Goal: Information Seeking & Learning: Learn about a topic

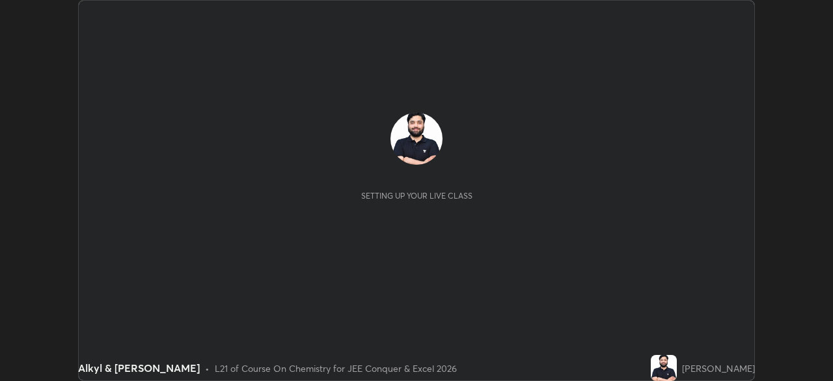
scroll to position [381, 833]
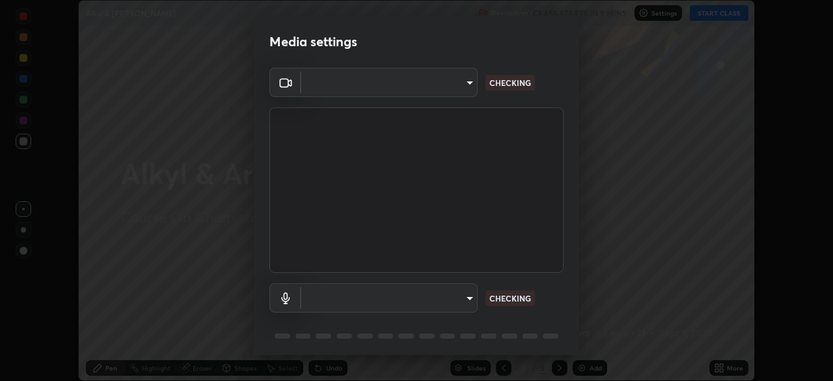
type input "30b38e2068544aa0dbb420bd76fad4d10090c825ecd2ec744dcbb81270b2d089"
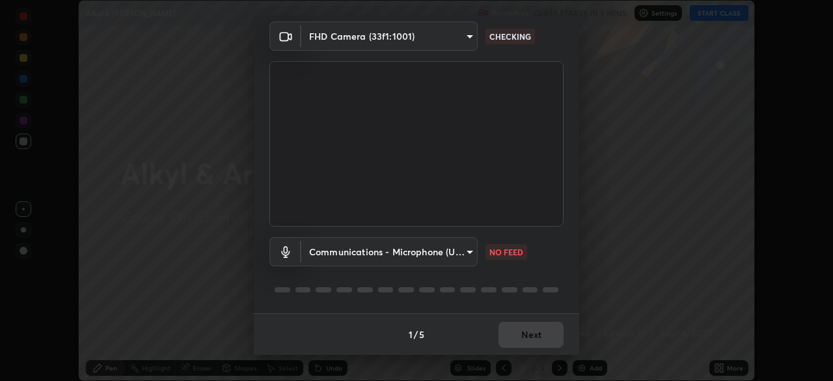
click at [465, 252] on body "Erase all Alkyl & [PERSON_NAME] Recording CLASS STARTS IN 9 MINS Settings START…" at bounding box center [416, 190] width 833 height 381
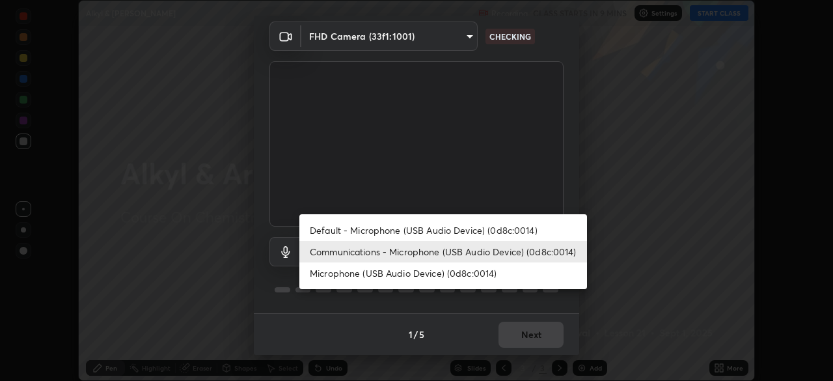
click at [437, 251] on li "Communications - Microphone (USB Audio Device) (0d8c:0014)" at bounding box center [443, 251] width 288 height 21
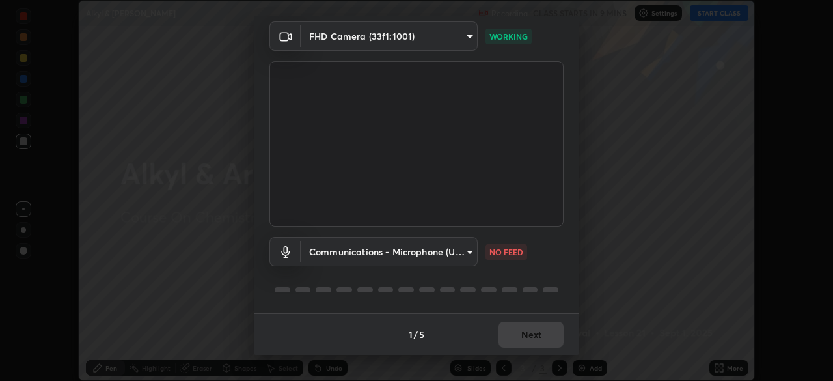
click at [470, 255] on body "Erase all Alkyl & [PERSON_NAME] Recording CLASS STARTS IN 9 MINS Settings START…" at bounding box center [416, 190] width 833 height 381
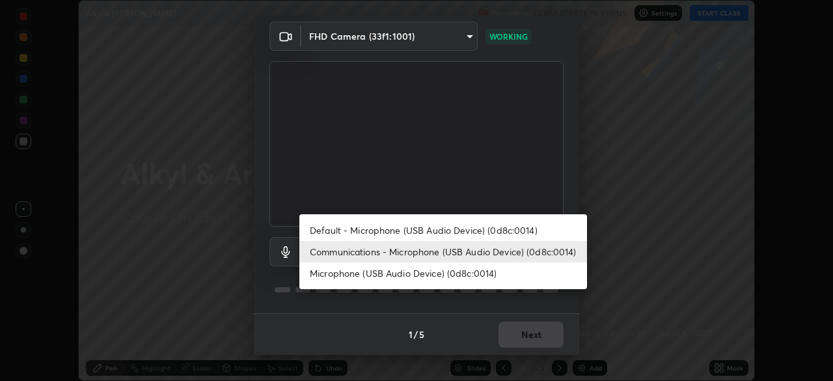
click at [473, 230] on li "Default - Microphone (USB Audio Device) (0d8c:0014)" at bounding box center [443, 229] width 288 height 21
type input "default"
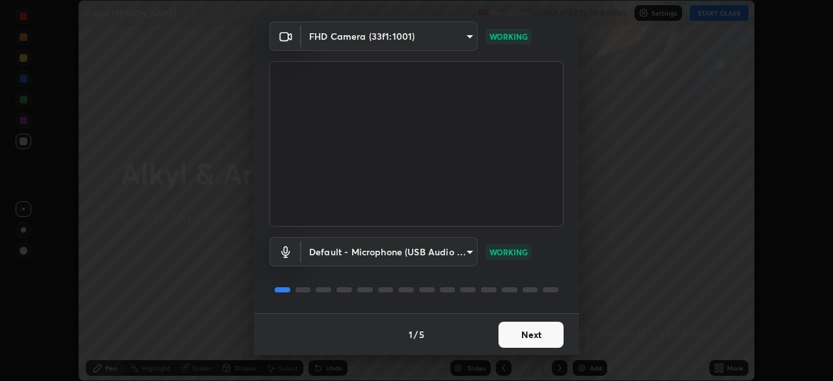
click at [530, 331] on button "Next" at bounding box center [531, 335] width 65 height 26
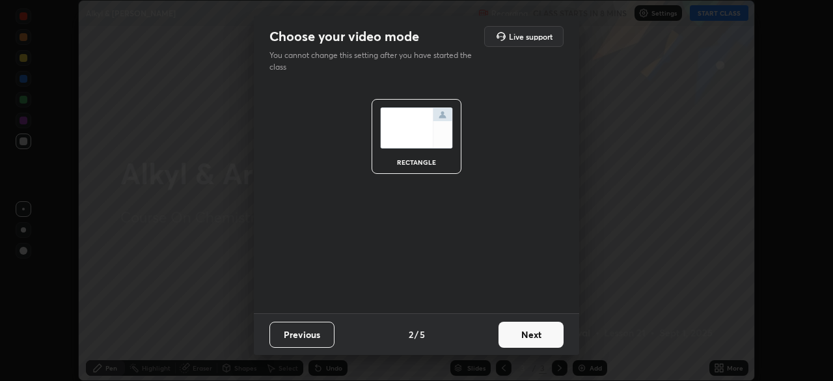
click at [530, 331] on button "Next" at bounding box center [531, 335] width 65 height 26
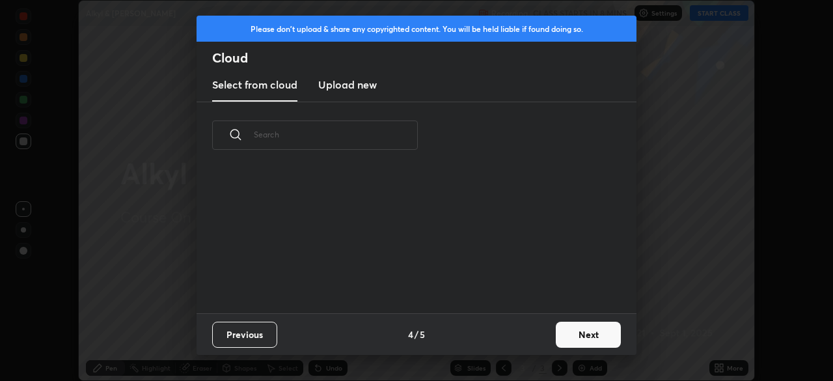
click at [577, 334] on button "Next" at bounding box center [588, 335] width 65 height 26
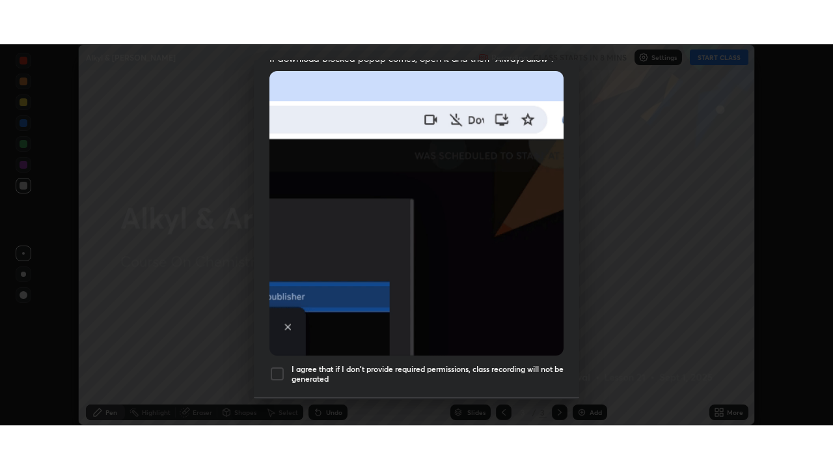
scroll to position [312, 0]
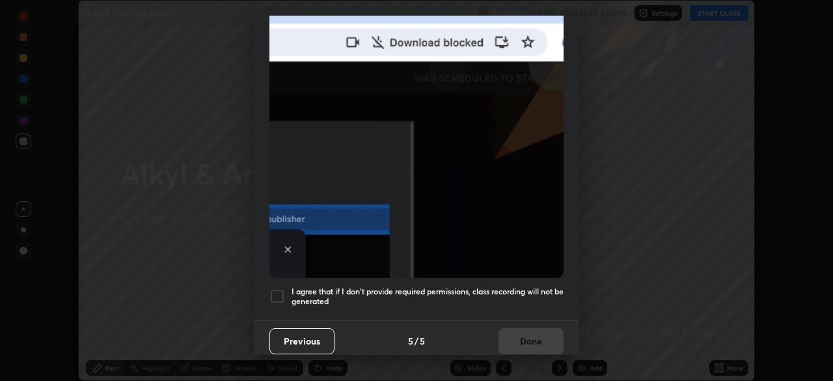
click at [519, 286] on h5 "I agree that if I don't provide required permissions, class recording will not …" at bounding box center [428, 296] width 272 height 20
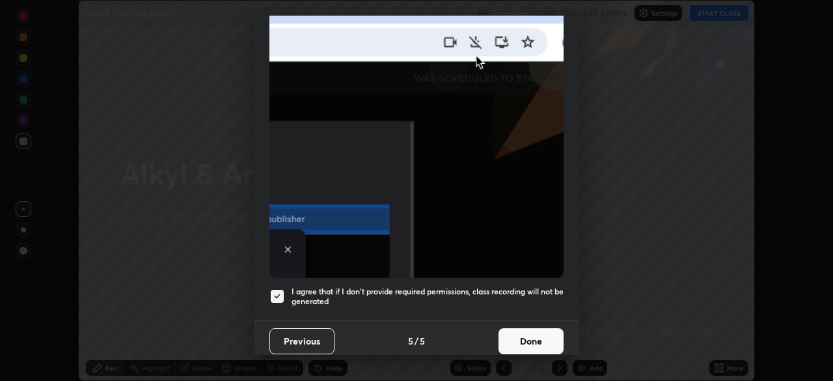
click at [517, 338] on button "Done" at bounding box center [531, 341] width 65 height 26
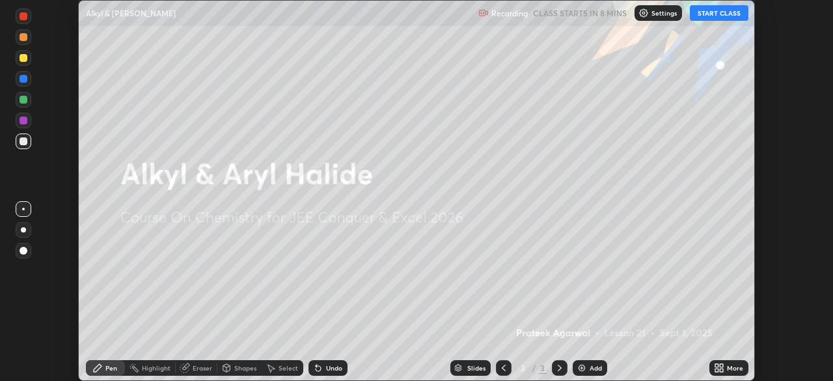
click at [715, 368] on icon at bounding box center [719, 368] width 10 height 10
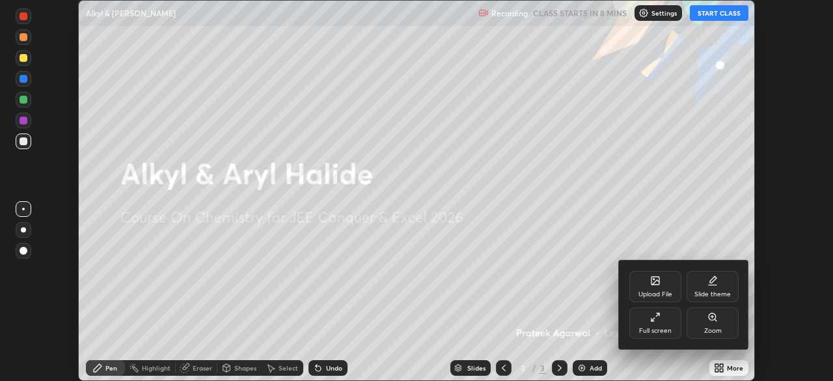
click at [648, 318] on div "Full screen" at bounding box center [656, 322] width 52 height 31
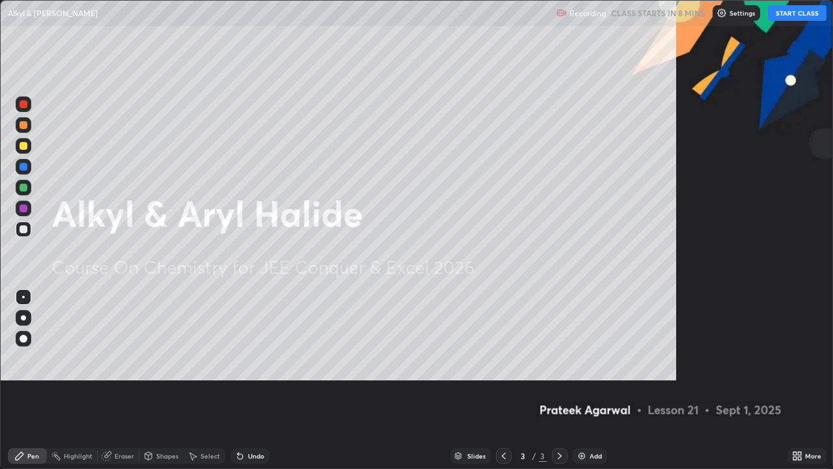
scroll to position [469, 833]
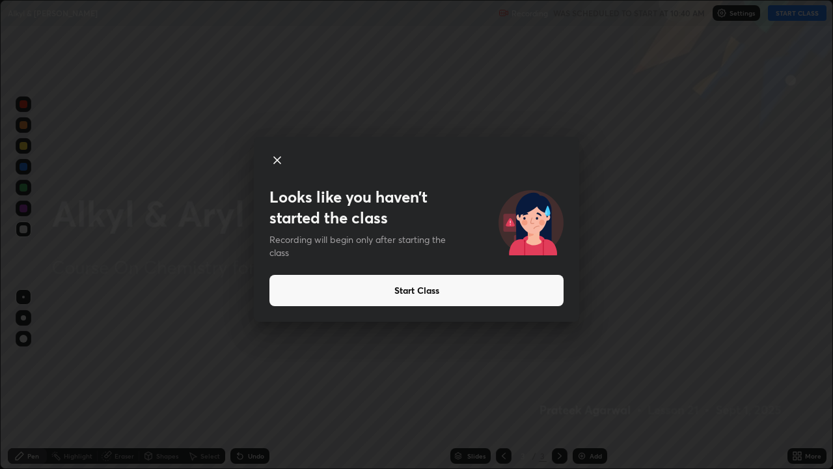
click at [312, 292] on button "Start Class" at bounding box center [417, 290] width 294 height 31
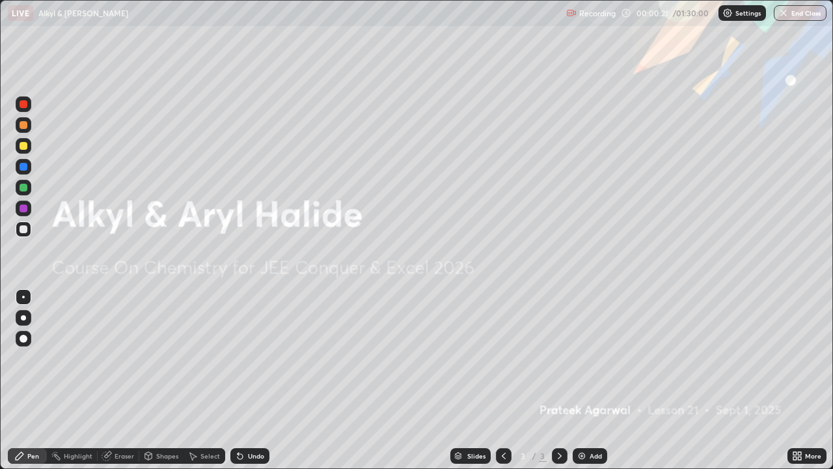
click at [597, 380] on div "Add" at bounding box center [596, 455] width 12 height 7
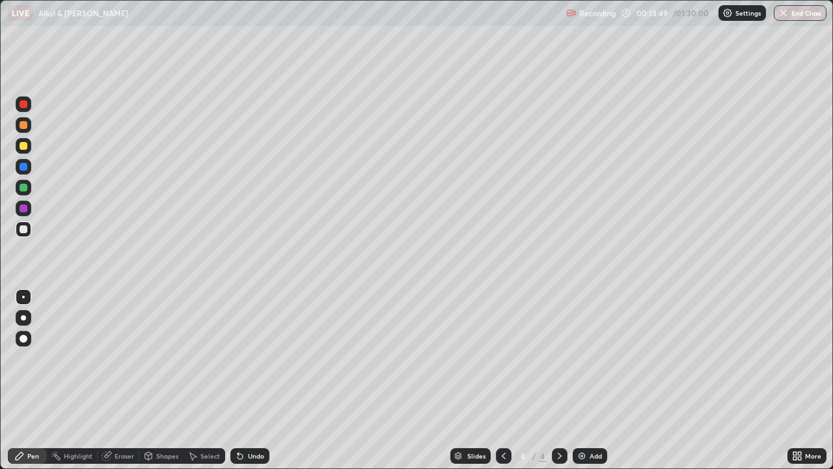
click at [590, 380] on div "Add" at bounding box center [590, 456] width 35 height 16
click at [251, 380] on div "Undo" at bounding box center [249, 456] width 39 height 16
click at [260, 380] on div "Undo" at bounding box center [249, 456] width 39 height 16
click at [256, 380] on div "Undo" at bounding box center [249, 456] width 39 height 16
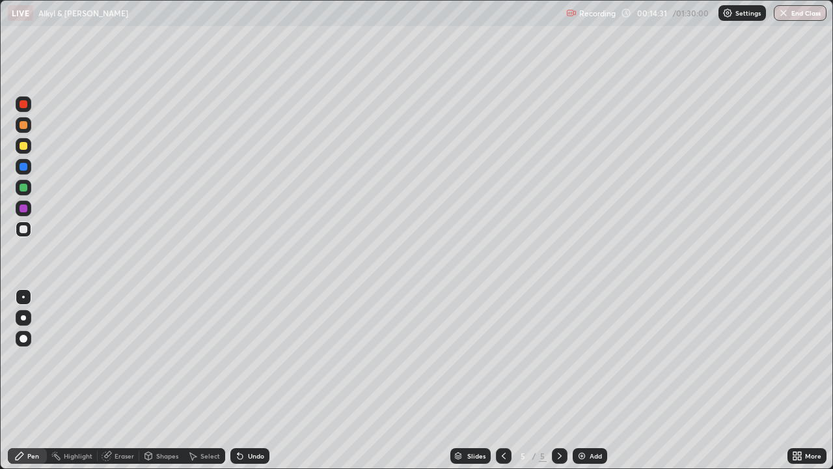
click at [247, 380] on div "Undo" at bounding box center [247, 456] width 44 height 26
click at [157, 380] on div "Shapes" at bounding box center [167, 455] width 22 height 7
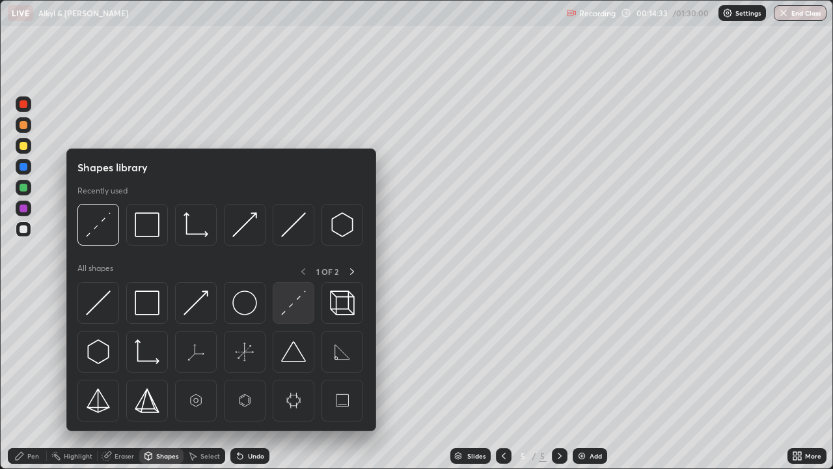
click at [296, 303] on img at bounding box center [293, 302] width 25 height 25
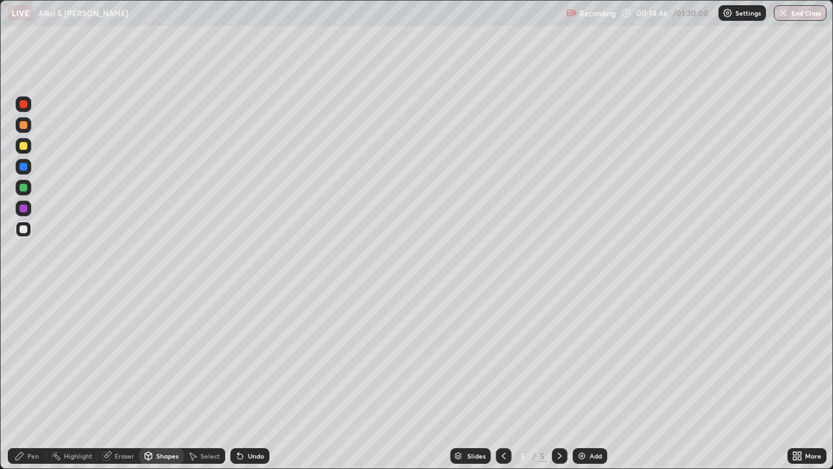
click at [128, 380] on div "Eraser" at bounding box center [125, 455] width 20 height 7
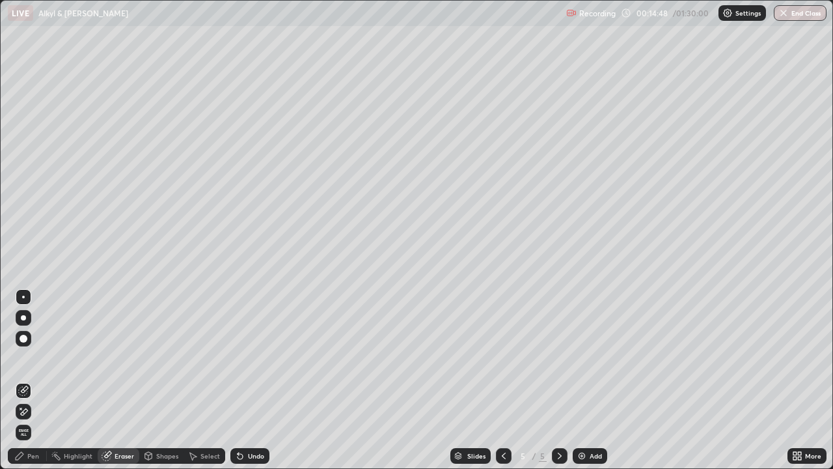
click at [164, 380] on div "Shapes" at bounding box center [167, 455] width 22 height 7
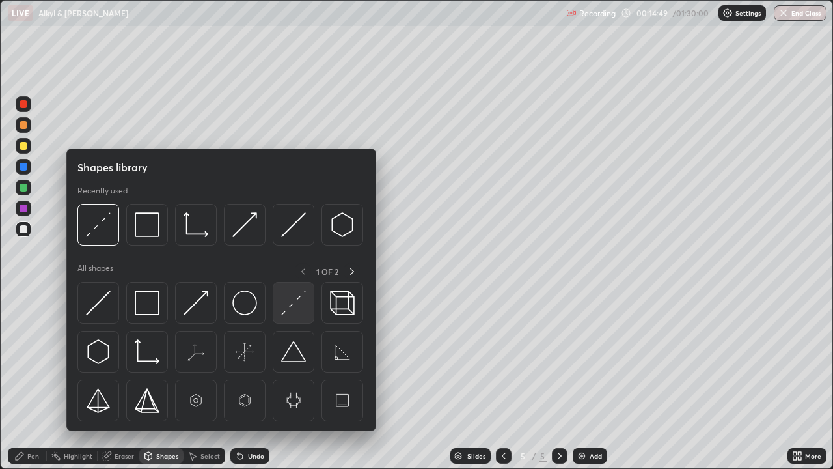
click at [292, 304] on img at bounding box center [293, 302] width 25 height 25
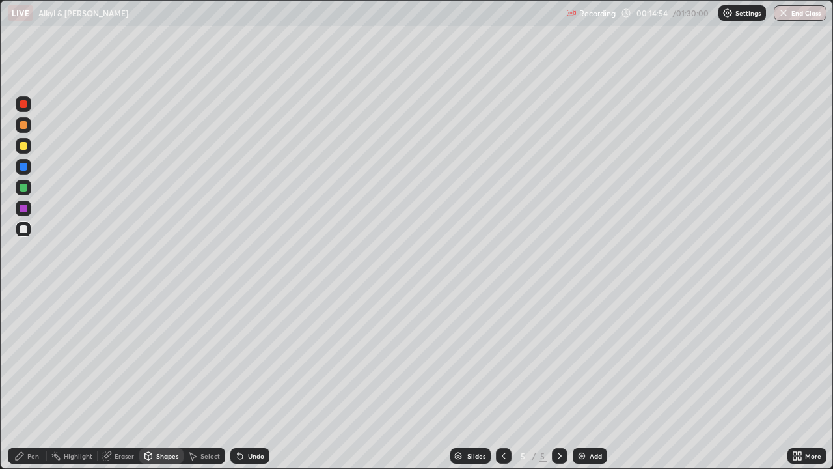
click at [251, 380] on div "Undo" at bounding box center [256, 455] width 16 height 7
click at [36, 380] on div "Pen" at bounding box center [33, 455] width 12 height 7
click at [167, 380] on div "Shapes" at bounding box center [167, 455] width 22 height 7
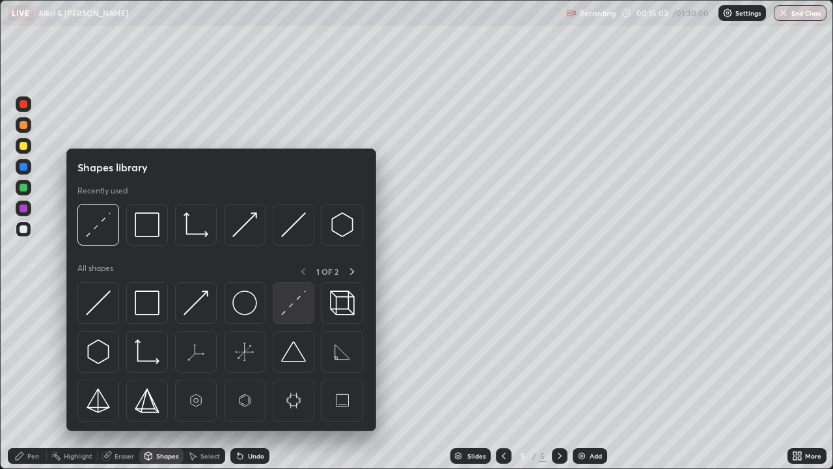
click at [293, 294] on img at bounding box center [293, 302] width 25 height 25
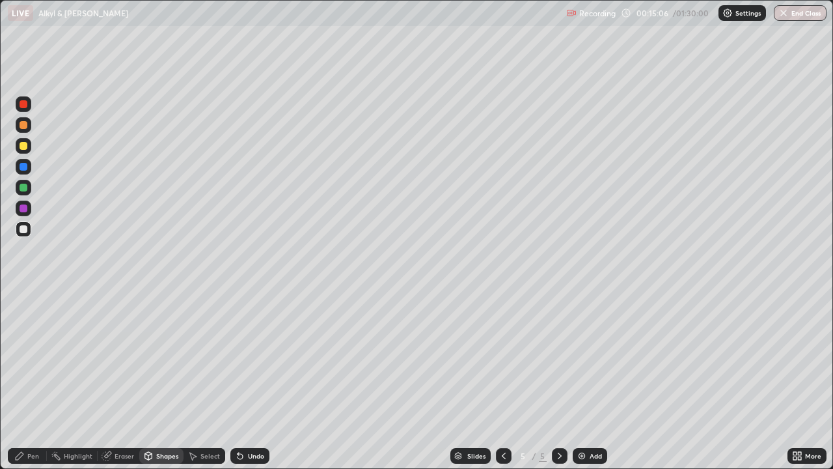
click at [38, 380] on div "Pen" at bounding box center [27, 456] width 39 height 16
click at [584, 380] on img at bounding box center [582, 455] width 10 height 10
click at [248, 380] on div "Undo" at bounding box center [256, 455] width 16 height 7
click at [255, 380] on div "Undo" at bounding box center [256, 455] width 16 height 7
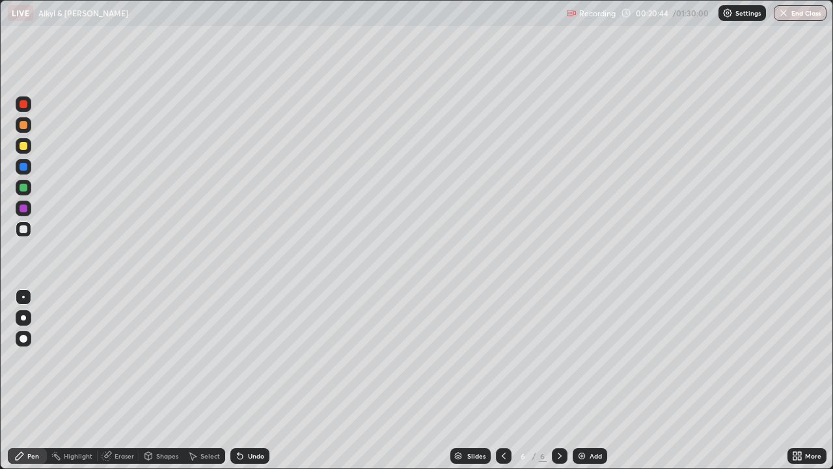
click at [255, 380] on div "Undo" at bounding box center [256, 455] width 16 height 7
click at [21, 126] on div at bounding box center [24, 125] width 8 height 8
click at [255, 380] on div "Undo" at bounding box center [256, 455] width 16 height 7
click at [505, 380] on icon at bounding box center [504, 455] width 10 height 10
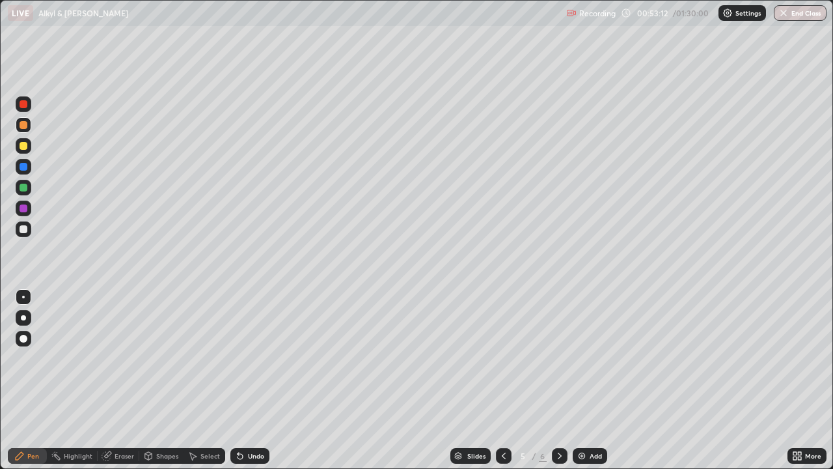
click at [588, 380] on div "Add" at bounding box center [590, 456] width 35 height 16
click at [35, 227] on div "Erase all" at bounding box center [23, 234] width 31 height 417
click at [27, 229] on div at bounding box center [24, 229] width 16 height 16
click at [555, 380] on icon at bounding box center [560, 455] width 10 height 10
click at [578, 380] on div "Add" at bounding box center [590, 456] width 35 height 16
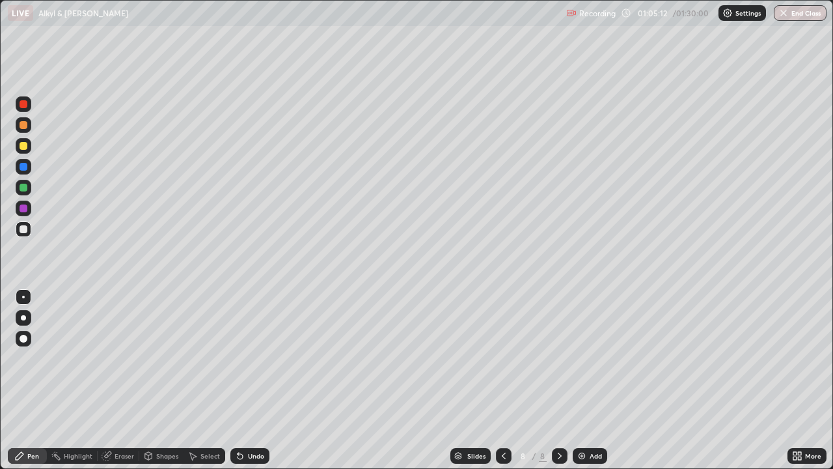
click at [163, 380] on div "Shapes" at bounding box center [161, 456] width 44 height 16
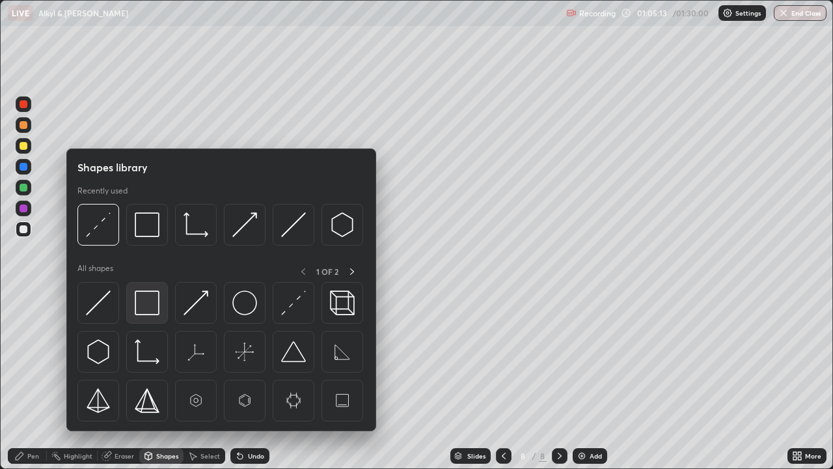
click at [149, 301] on img at bounding box center [147, 302] width 25 height 25
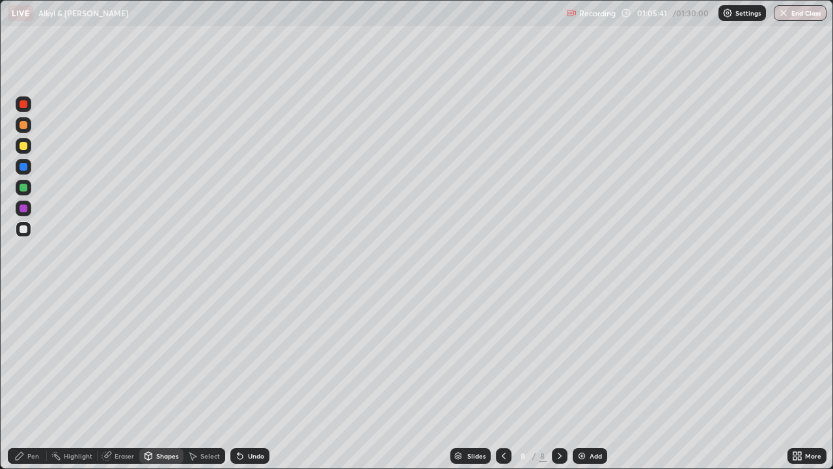
click at [39, 380] on div "Pen" at bounding box center [27, 456] width 39 height 16
click at [250, 380] on div "Undo" at bounding box center [256, 455] width 16 height 7
click at [23, 126] on div at bounding box center [24, 125] width 8 height 8
click at [24, 227] on div at bounding box center [24, 229] width 8 height 8
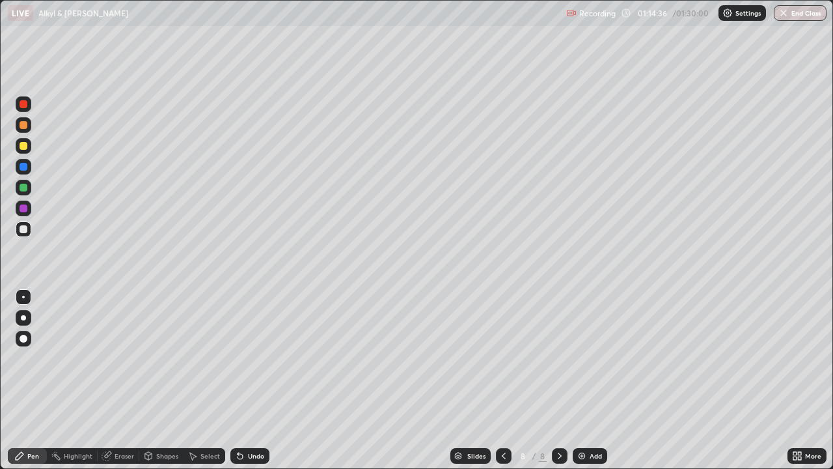
click at [584, 380] on img at bounding box center [582, 455] width 10 height 10
click at [254, 380] on div "Undo" at bounding box center [256, 455] width 16 height 7
click at [592, 380] on div "Add" at bounding box center [590, 456] width 35 height 16
click at [588, 380] on div "Add" at bounding box center [590, 456] width 35 height 16
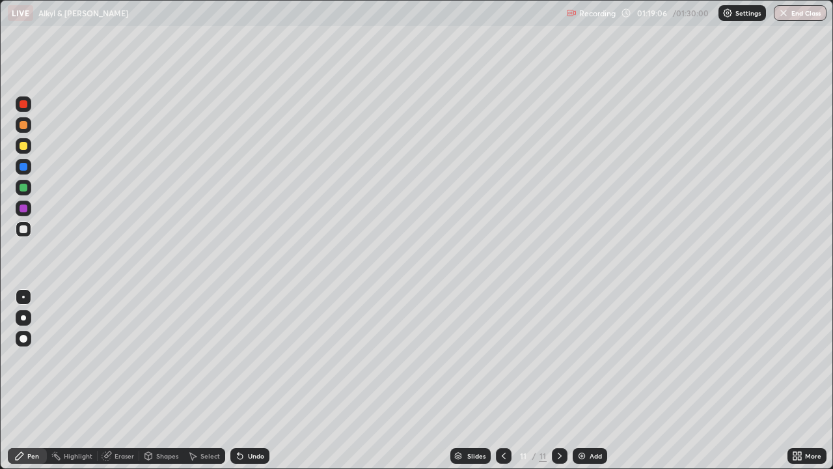
click at [159, 380] on div "Shapes" at bounding box center [167, 455] width 22 height 7
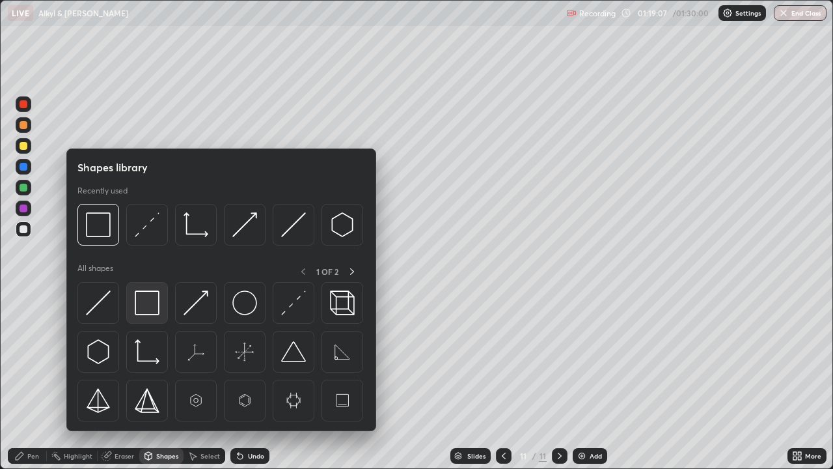
click at [148, 303] on img at bounding box center [147, 302] width 25 height 25
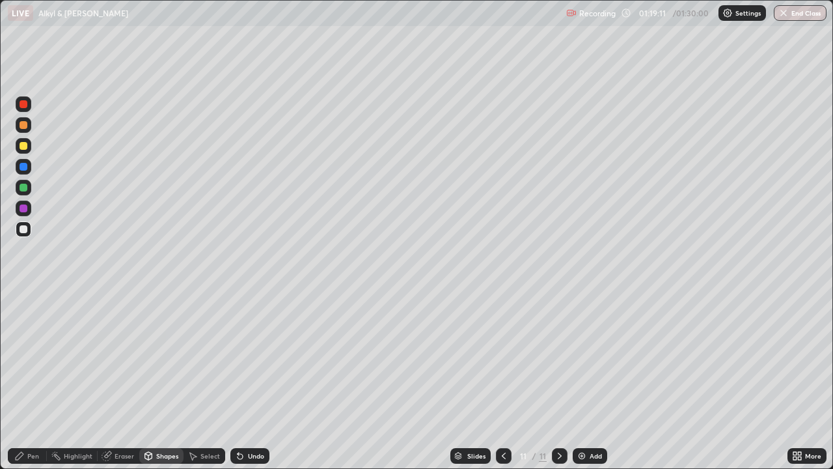
click at [34, 380] on div "Pen" at bounding box center [33, 455] width 12 height 7
click at [585, 380] on img at bounding box center [582, 455] width 10 height 10
click at [253, 380] on div "Undo" at bounding box center [256, 455] width 16 height 7
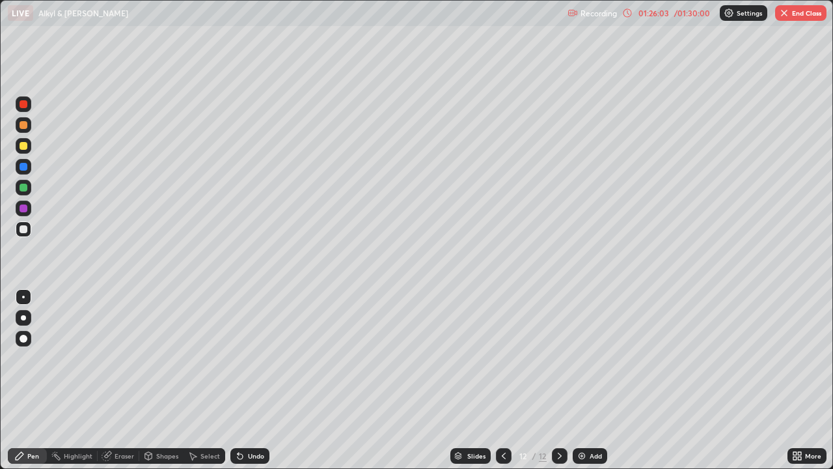
click at [594, 380] on div "Add" at bounding box center [590, 456] width 35 height 16
click at [788, 14] on img "button" at bounding box center [784, 13] width 10 height 10
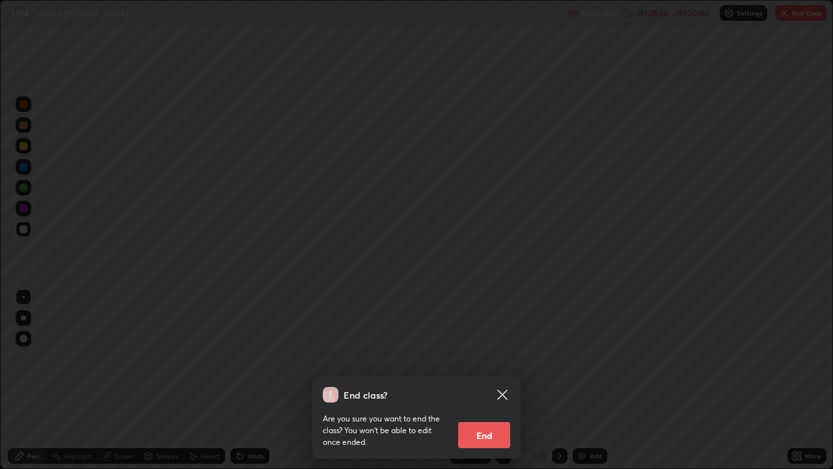
click at [497, 380] on button "End" at bounding box center [484, 435] width 52 height 26
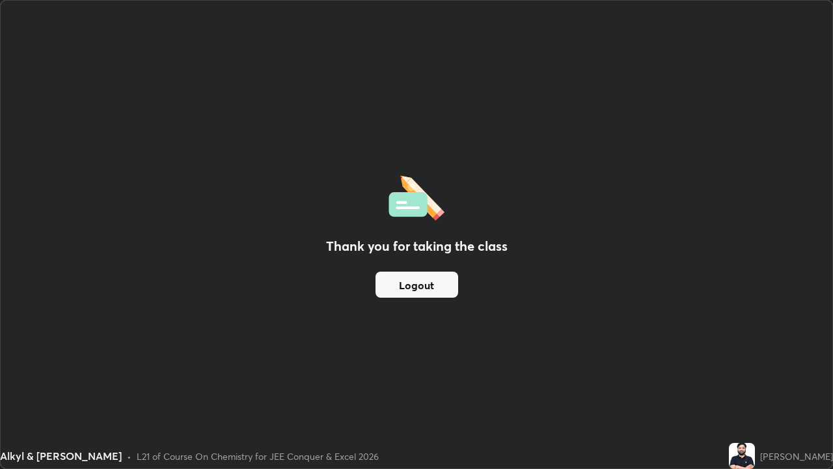
click at [430, 288] on button "Logout" at bounding box center [417, 284] width 83 height 26
